Goal: Contribute content: Contribute content

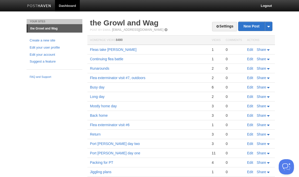
click at [253, 50] on link "Edit" at bounding box center [250, 49] width 6 height 4
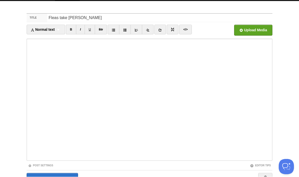
scroll to position [38, 0]
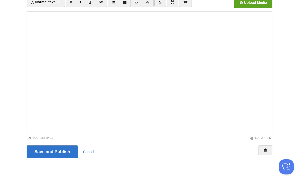
click at [69, 147] on input "Save and Publish" at bounding box center [53, 151] width 52 height 13
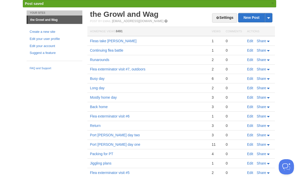
scroll to position [18, 0]
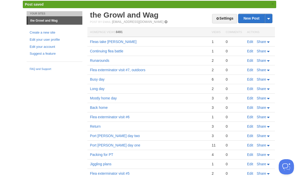
click at [258, 21] on link "New Post" at bounding box center [256, 18] width 34 height 9
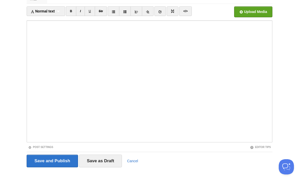
scroll to position [38, 0]
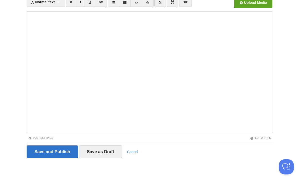
click at [139, 149] on div "Save and Publish Save as Draft Cancel" at bounding box center [150, 151] width 246 height 13
click at [134, 152] on link "Cancel" at bounding box center [132, 151] width 11 height 4
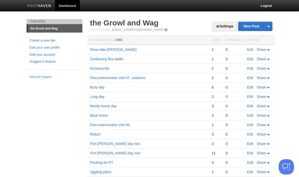
click at [253, 26] on link "New Post" at bounding box center [256, 26] width 34 height 9
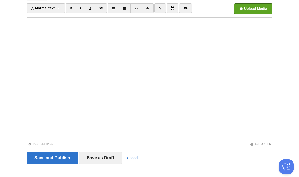
scroll to position [38, 0]
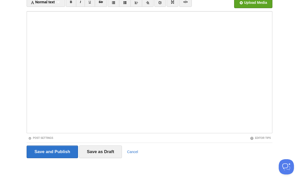
click at [136, 148] on div "Save and Publish Save as Draft Cancel" at bounding box center [150, 151] width 246 height 13
click at [136, 149] on link "Cancel" at bounding box center [132, 151] width 11 height 4
click at [134, 151] on link "Cancel" at bounding box center [132, 151] width 11 height 4
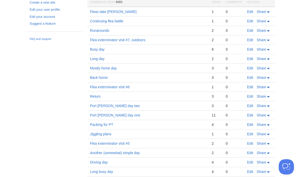
click at [132, 151] on link "Another (somewhat) simple day" at bounding box center [115, 153] width 50 height 4
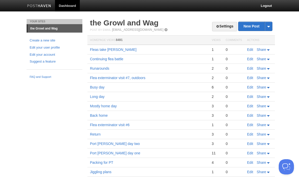
click at [260, 23] on link "New Post" at bounding box center [256, 26] width 34 height 9
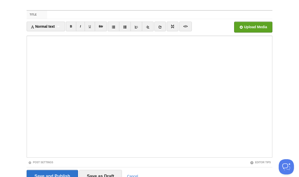
scroll to position [38, 0]
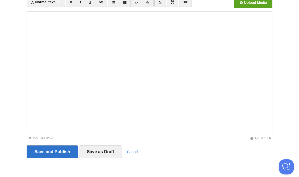
click at [66, 149] on input "Save and Publish" at bounding box center [53, 151] width 52 height 13
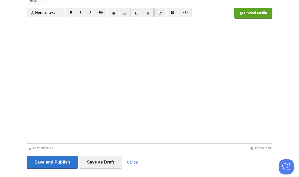
scroll to position [19, 0]
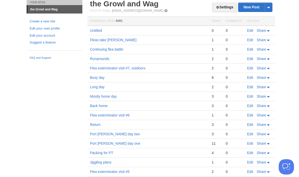
click at [251, 40] on link "Edit" at bounding box center [250, 40] width 6 height 4
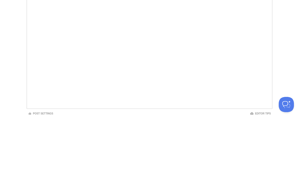
scroll to position [38, 0]
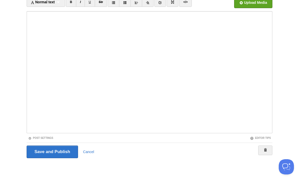
click at [92, 149] on link "Cancel" at bounding box center [88, 151] width 11 height 4
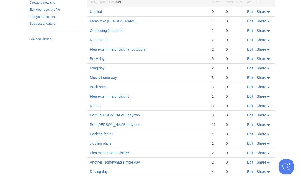
click at [253, 13] on link "Edit" at bounding box center [250, 12] width 6 height 4
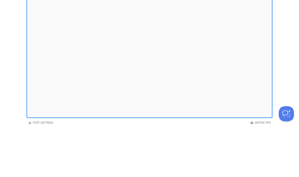
scroll to position [38, 0]
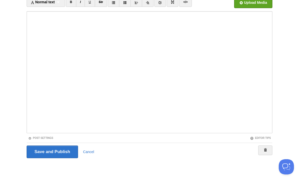
click at [62, 150] on input "Save and Publish" at bounding box center [53, 151] width 52 height 13
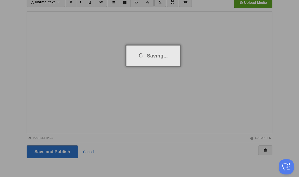
scroll to position [19, 0]
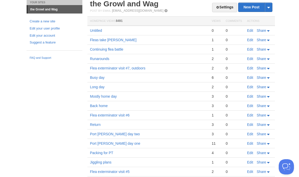
scroll to position [0, 0]
